Goal: Feedback & Contribution: Submit feedback/report problem

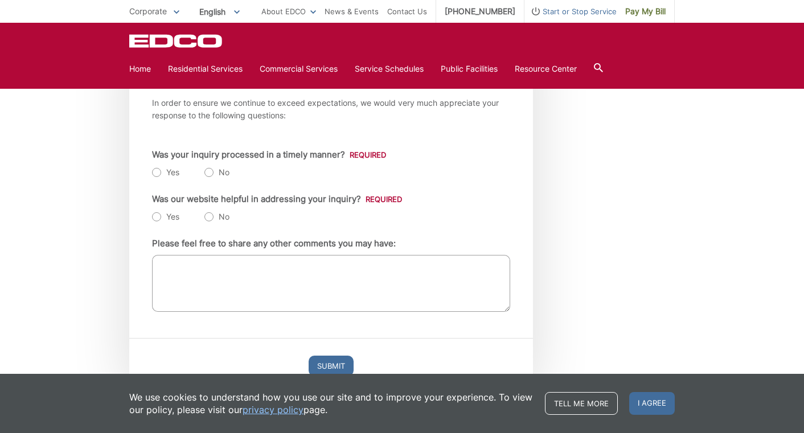
scroll to position [223, 0]
click at [152, 178] on li "Yes" at bounding box center [165, 172] width 27 height 13
click at [152, 178] on label "Yes" at bounding box center [165, 171] width 27 height 11
radio input "true"
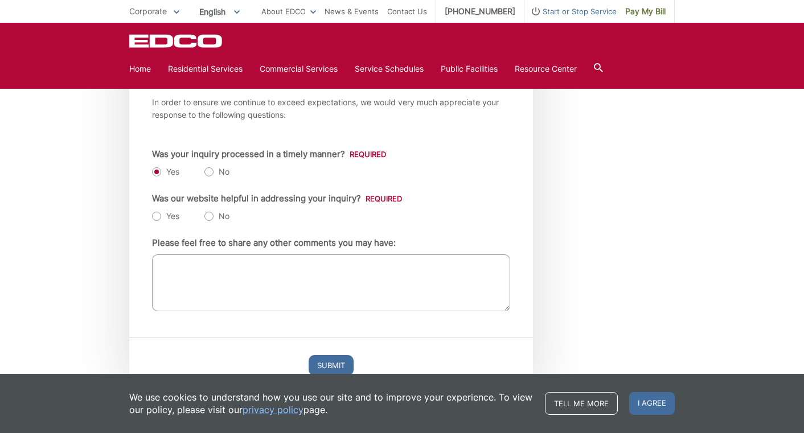
click at [152, 222] on label "Yes" at bounding box center [165, 216] width 27 height 11
radio input "true"
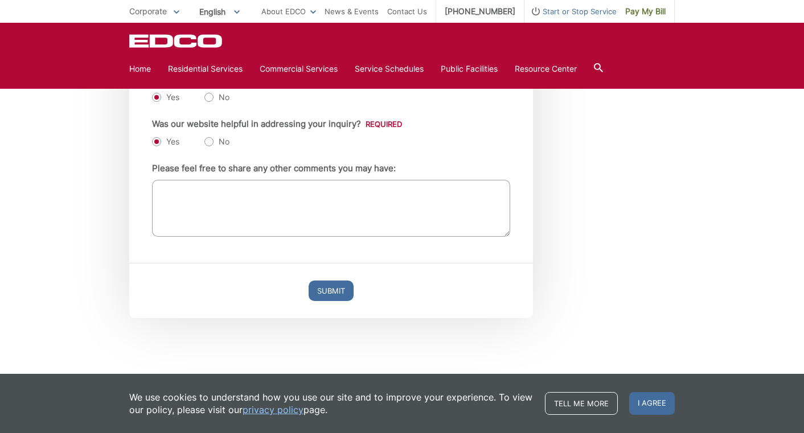
scroll to position [362, 0]
click at [152, 209] on textarea "Please feel free to share any other comments you may have:" at bounding box center [331, 208] width 358 height 57
type textarea "i"
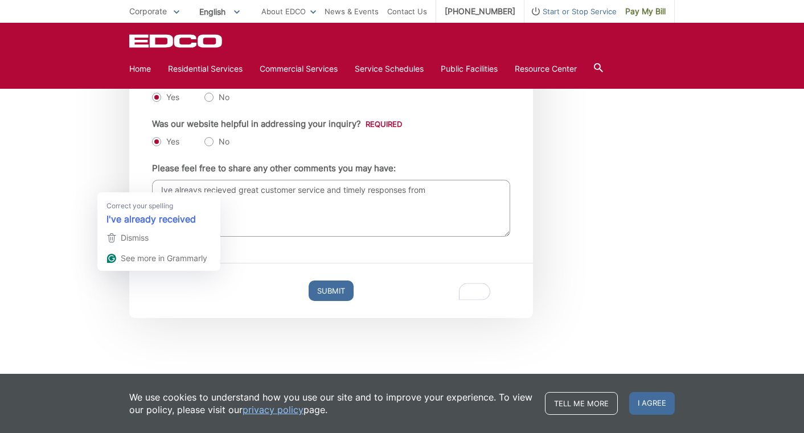
click at [152, 189] on textarea "Ive alreays recieved great customer service and timely responses from" at bounding box center [331, 208] width 358 height 57
click at [412, 189] on textarea "Ive always recieved great customer service and timely responses from" at bounding box center [331, 208] width 358 height 57
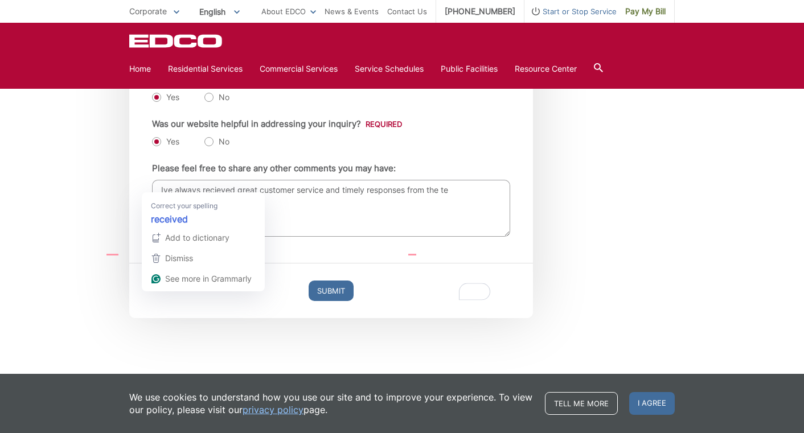
click at [184, 185] on textarea "Ive always recieved great customer service and timely responses from the te" at bounding box center [331, 208] width 358 height 57
drag, startPoint x: 184, startPoint y: 185, endPoint x: 123, endPoint y: 200, distance: 63.0
click at [152, 200] on textarea "Ive always recieved great customer service and timely responses from the te" at bounding box center [331, 208] width 358 height 57
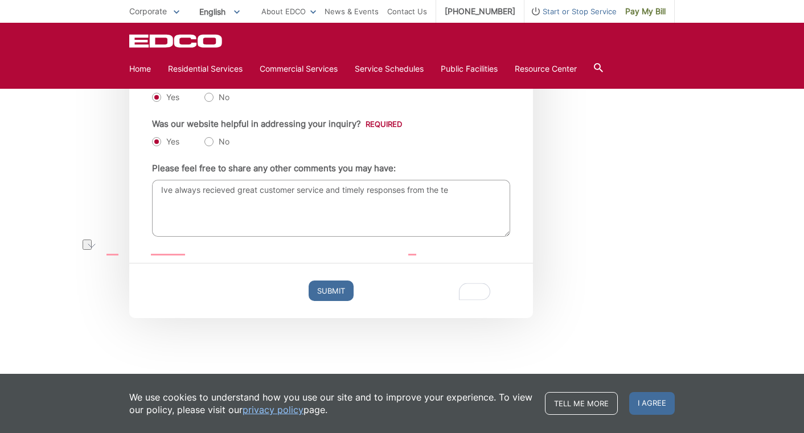
click at [152, 200] on textarea "Ive always recieved great customer service and timely responses from the te" at bounding box center [331, 208] width 358 height 57
click at [183, 191] on textarea "Ive always recieved great customer service and timely responses from the te" at bounding box center [331, 208] width 358 height 57
click at [430, 196] on textarea "Ive always recieve great customer service and timely responses from the te" at bounding box center [331, 208] width 358 height 57
type textarea "Ive always recieve great customer service and timely responses whenever I submi…"
click at [309, 294] on input "Submit" at bounding box center [331, 291] width 45 height 21
